Goal: Complete application form

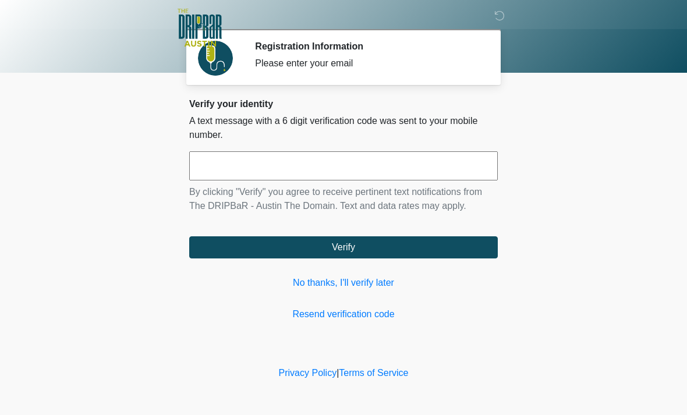
click at [370, 289] on link "No thanks, I'll verify later" at bounding box center [343, 283] width 309 height 14
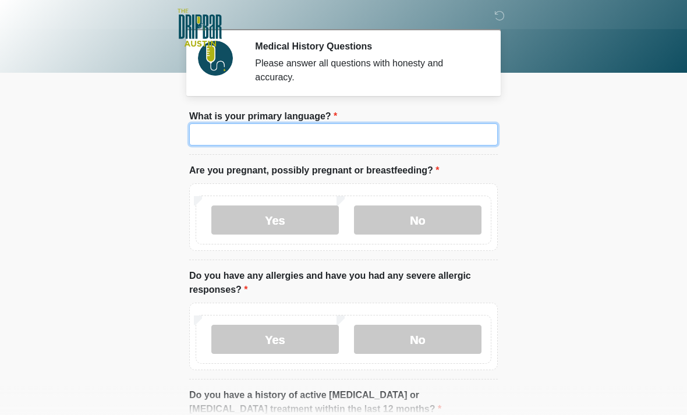
click at [381, 139] on input "What is your primary language?" at bounding box center [343, 134] width 309 height 22
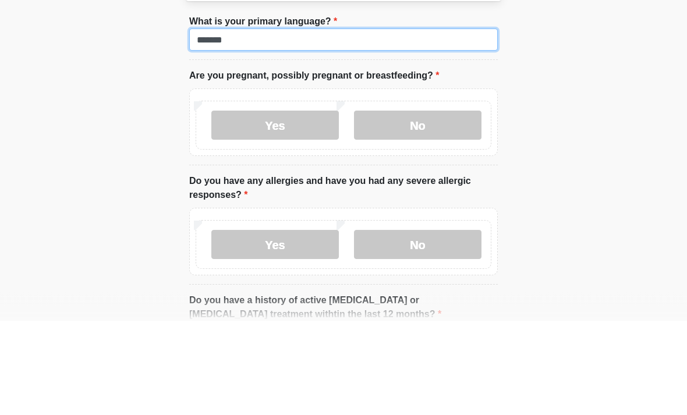
type input "*******"
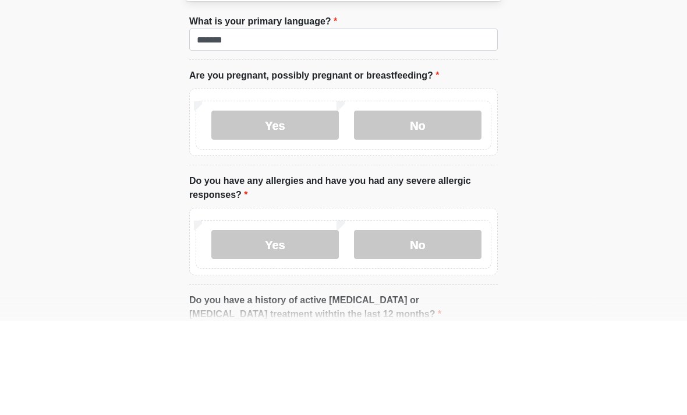
click at [417, 206] on label "No" at bounding box center [418, 220] width 128 height 29
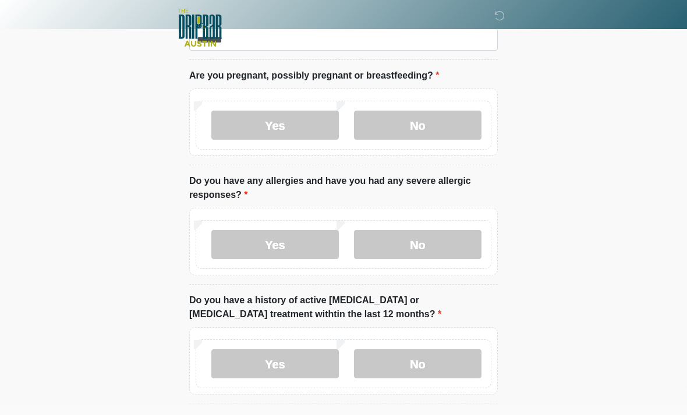
click at [451, 249] on label "No" at bounding box center [418, 244] width 128 height 29
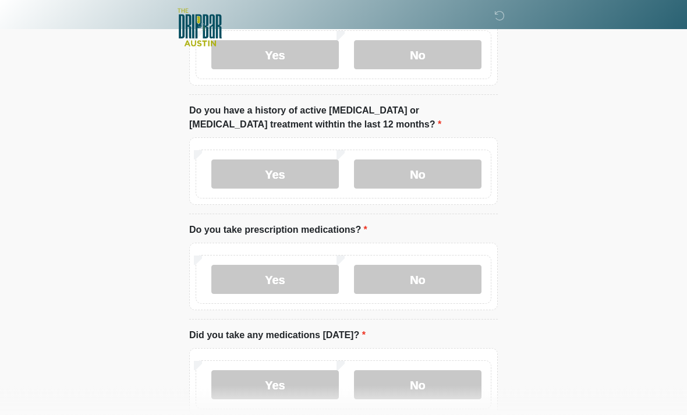
click at [433, 165] on label "No" at bounding box center [418, 174] width 128 height 29
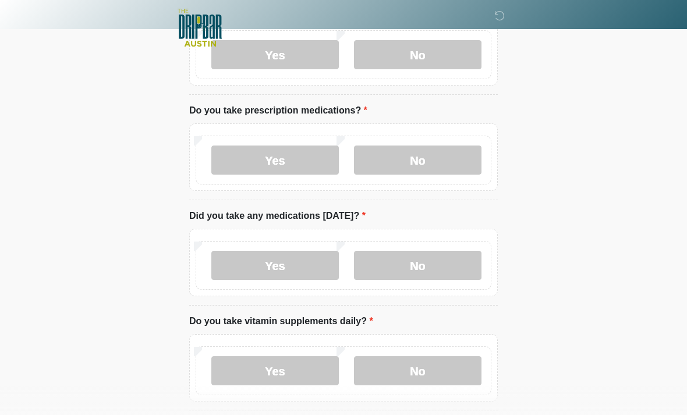
scroll to position [409, 0]
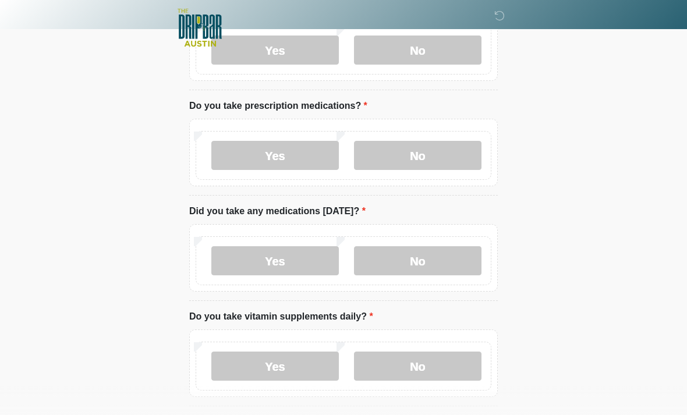
click at [438, 152] on label "No" at bounding box center [418, 155] width 128 height 29
click at [438, 256] on label "No" at bounding box center [418, 260] width 128 height 29
click at [433, 363] on label "No" at bounding box center [418, 366] width 128 height 29
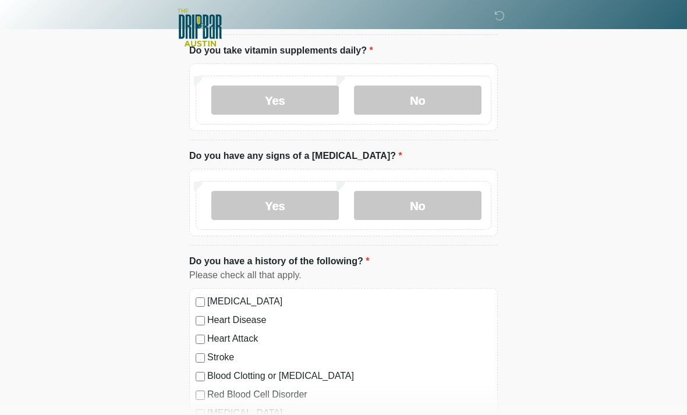
scroll to position [681, 0]
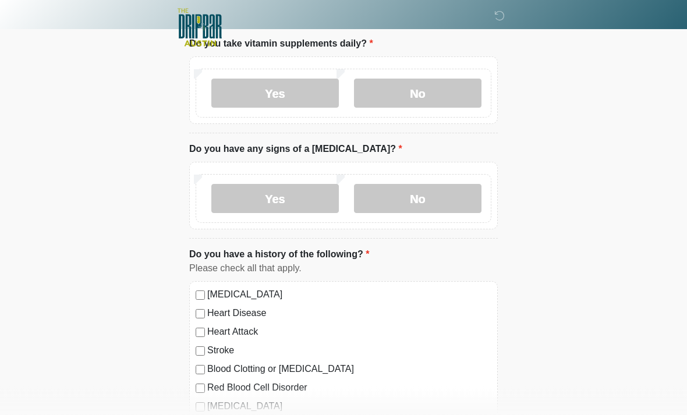
click at [434, 192] on label "No" at bounding box center [418, 199] width 128 height 29
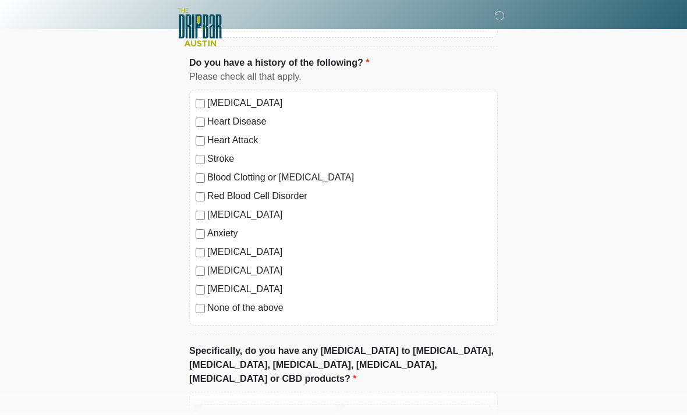
scroll to position [873, 0]
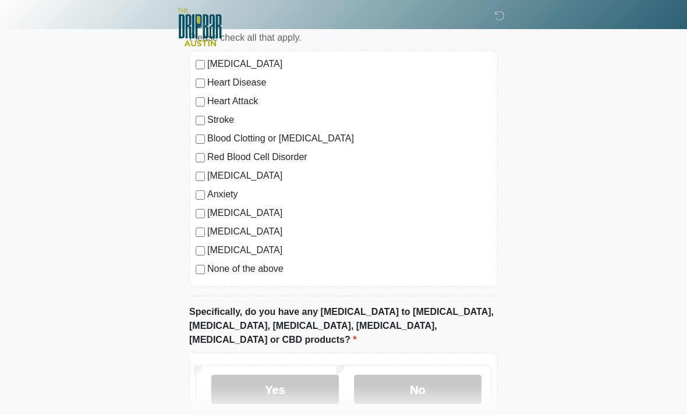
scroll to position [967, 0]
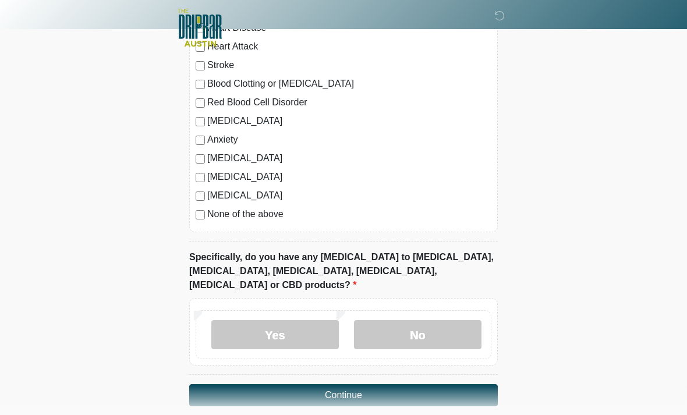
click at [381, 384] on button "Continue" at bounding box center [343, 395] width 309 height 22
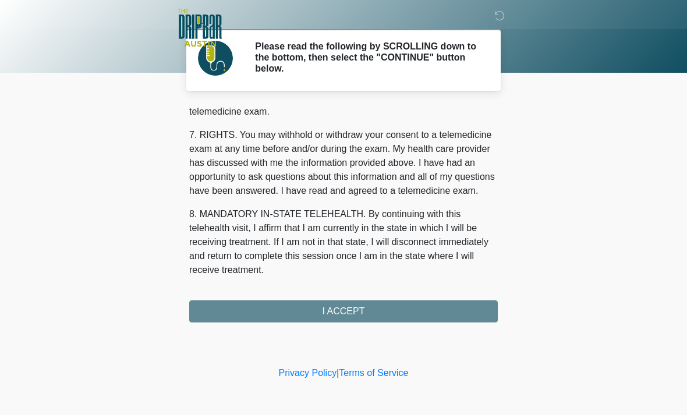
scroll to position [507, 0]
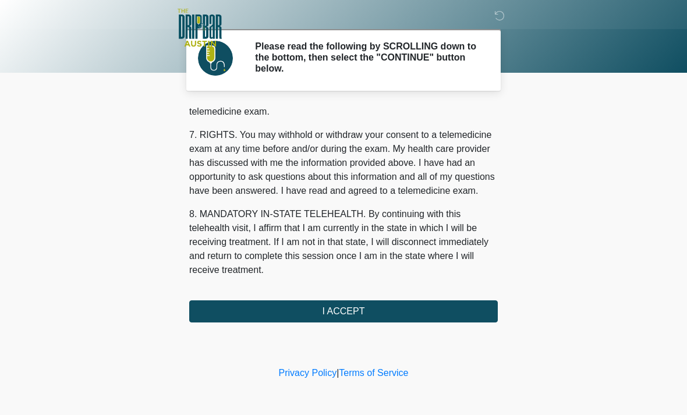
click at [418, 308] on button "I ACCEPT" at bounding box center [343, 311] width 309 height 22
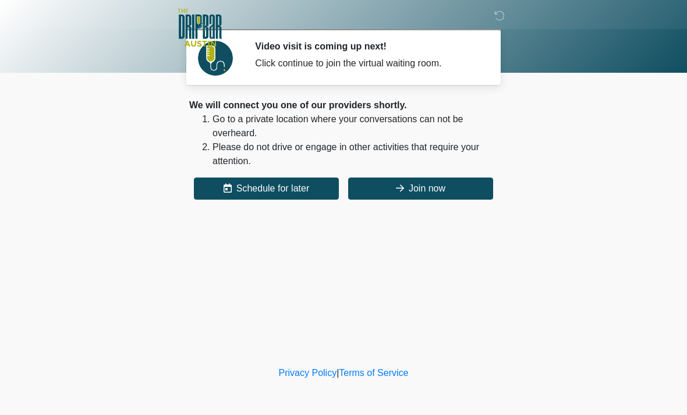
click at [431, 185] on button "Join now" at bounding box center [420, 189] width 145 height 22
